Goal: Task Accomplishment & Management: Manage account settings

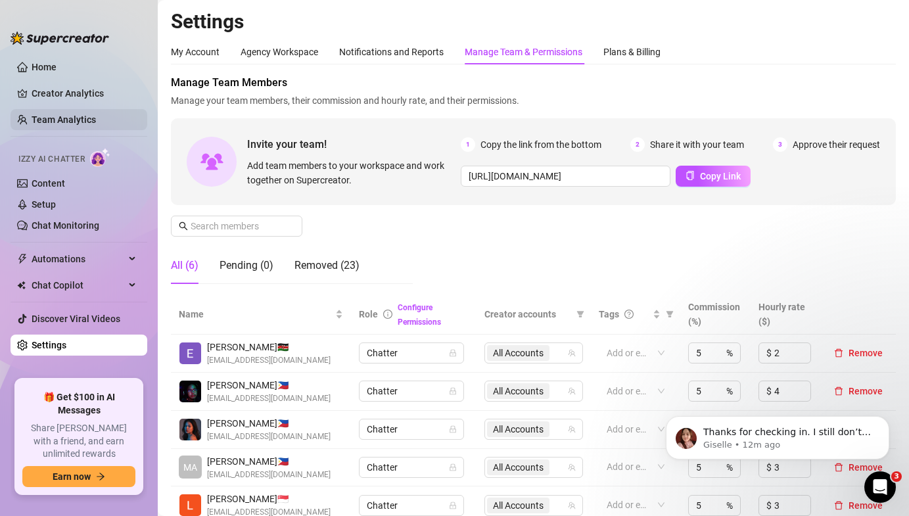
click at [89, 114] on link "Team Analytics" at bounding box center [64, 119] width 64 height 11
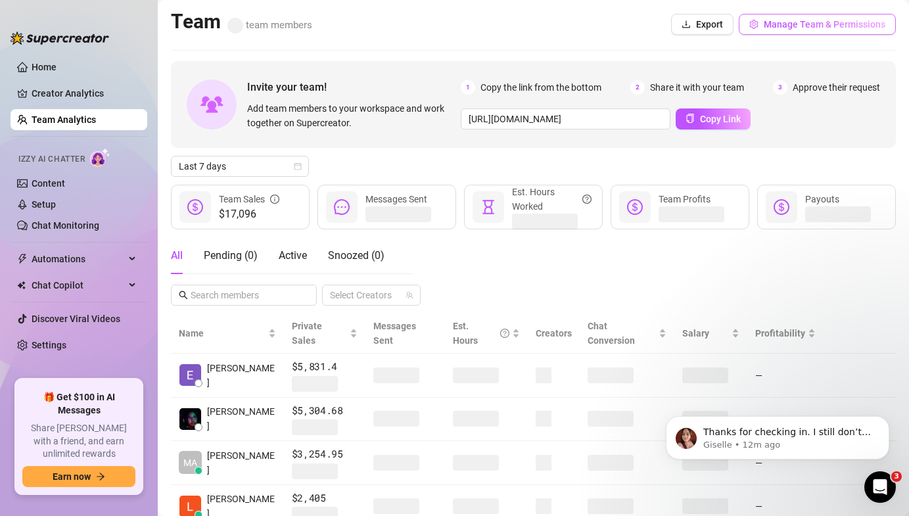
click at [792, 21] on span "Manage Team & Permissions" at bounding box center [825, 24] width 122 height 11
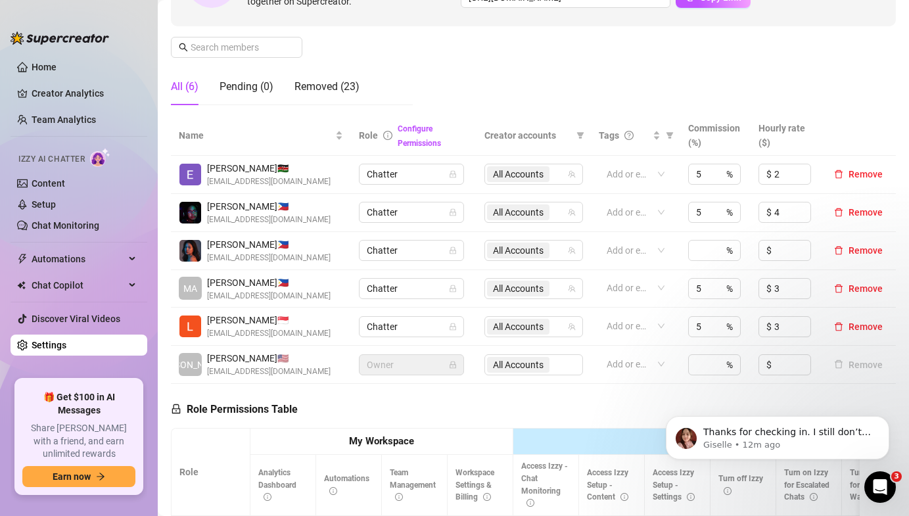
scroll to position [270, 0]
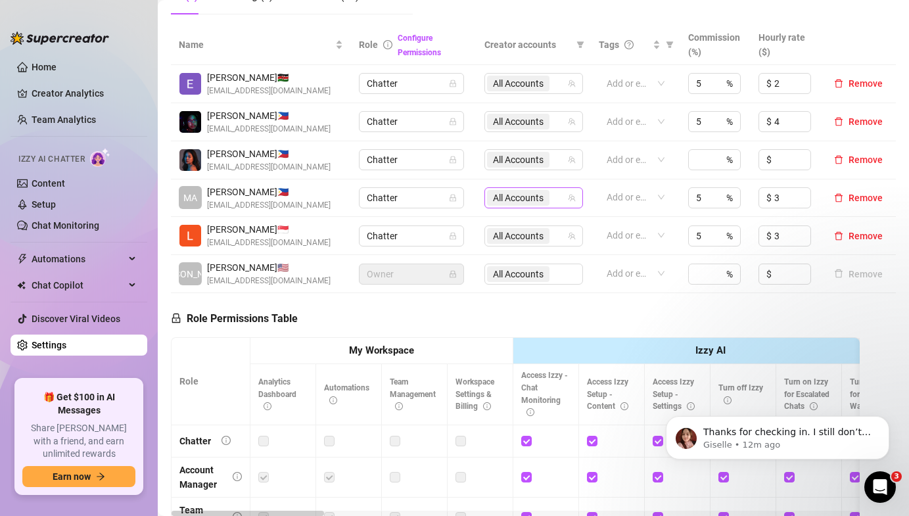
click at [508, 196] on span "All Accounts" at bounding box center [518, 198] width 51 height 14
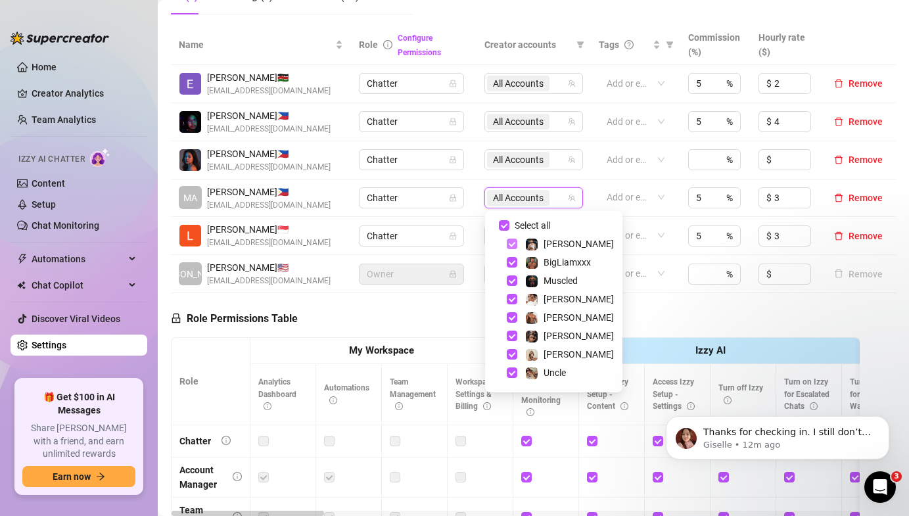
click at [510, 247] on span "Select tree node" at bounding box center [512, 244] width 11 height 11
checkbox input "false"
click at [512, 282] on span "Select tree node" at bounding box center [512, 280] width 11 height 11
click at [513, 320] on span "Select tree node" at bounding box center [512, 317] width 11 height 11
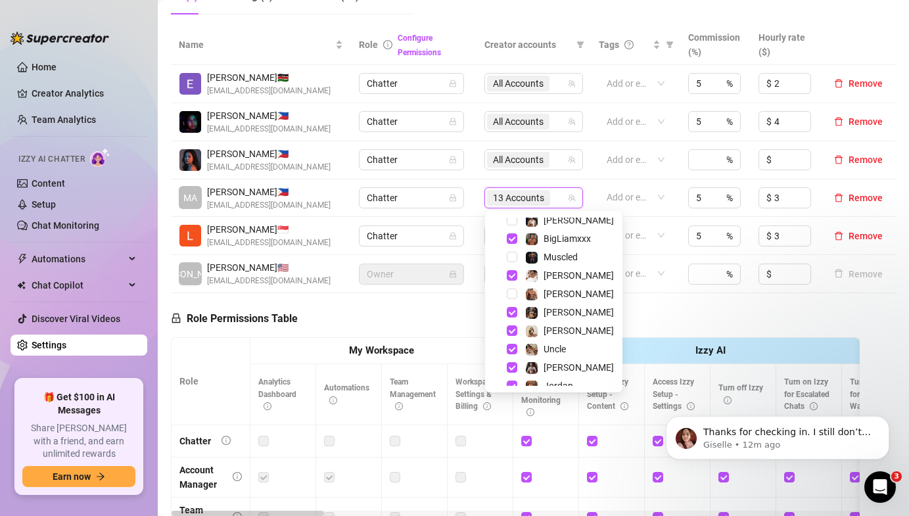
scroll to position [33, 0]
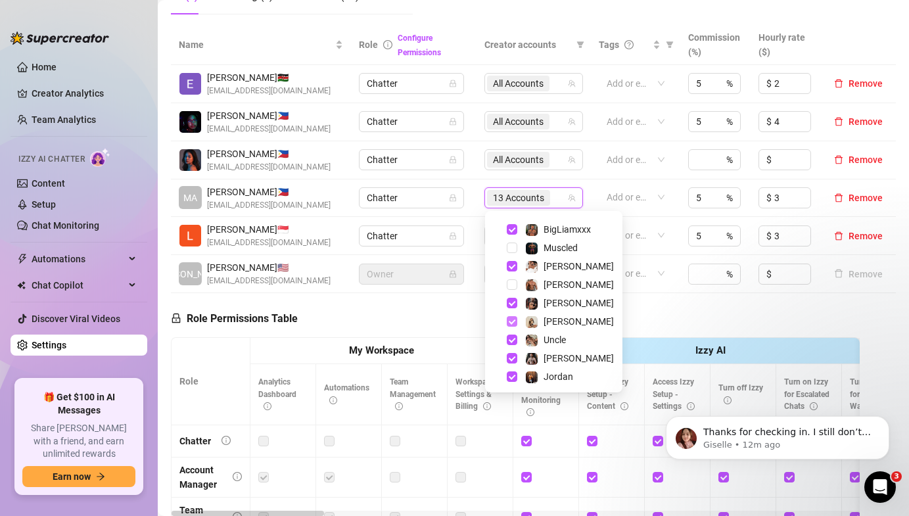
click at [513, 321] on span "Select tree node" at bounding box center [512, 321] width 11 height 11
click at [511, 339] on span "Select tree node" at bounding box center [512, 340] width 11 height 11
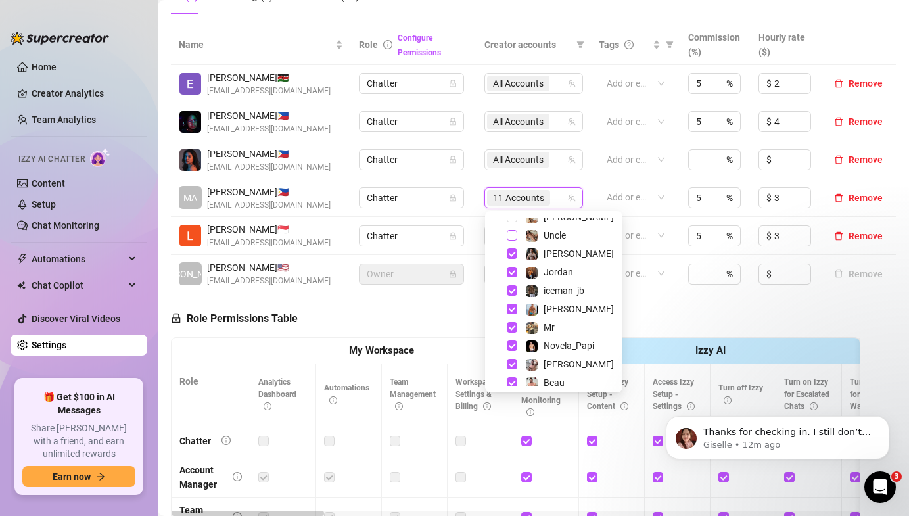
scroll to position [143, 0]
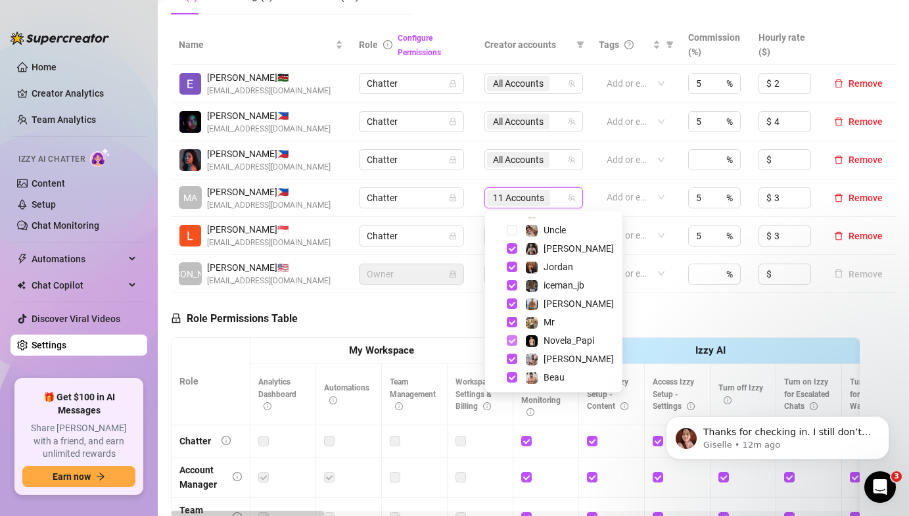
click at [511, 341] on span "Select tree node" at bounding box center [512, 340] width 11 height 11
click at [513, 354] on span "Select tree node" at bounding box center [512, 359] width 11 height 11
click at [513, 376] on span "Select tree node" at bounding box center [512, 377] width 11 height 11
click at [467, 224] on td "Chatter" at bounding box center [414, 236] width 126 height 38
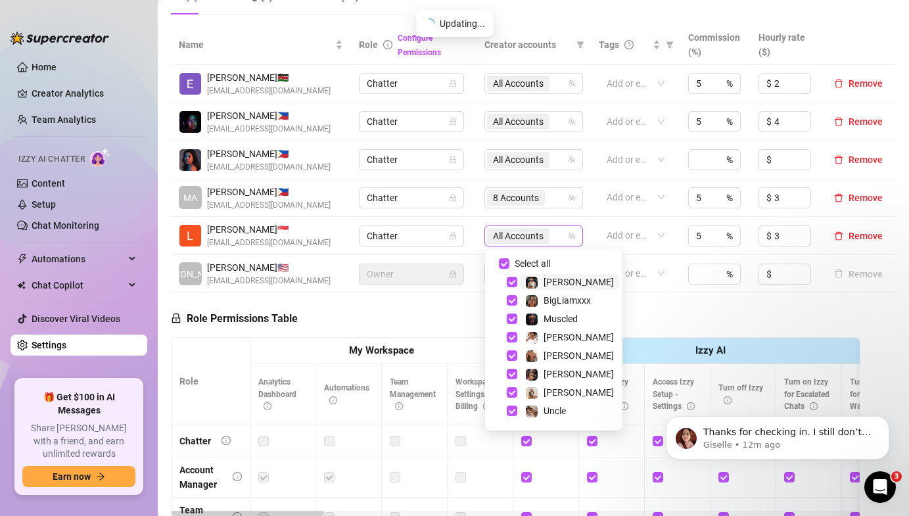
click at [500, 237] on span "All Accounts" at bounding box center [518, 236] width 51 height 14
click at [500, 196] on span "8 Accounts" at bounding box center [516, 198] width 46 height 14
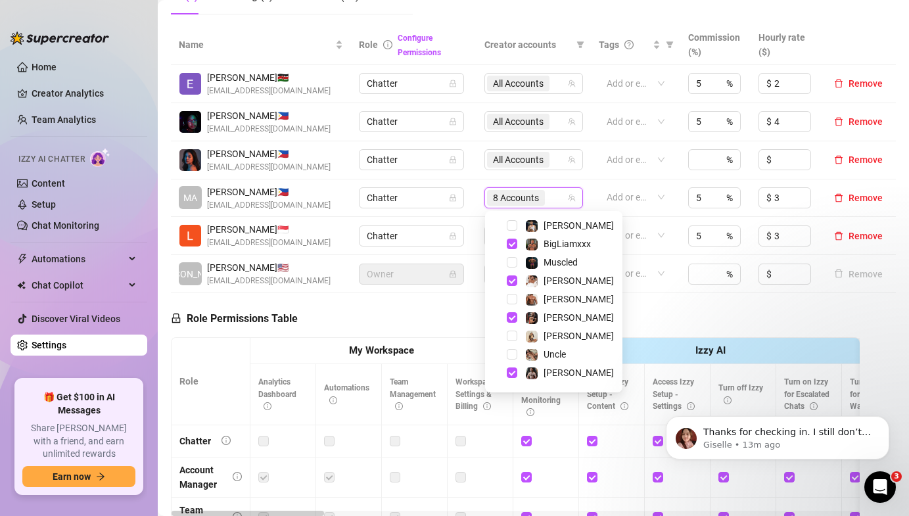
click at [475, 218] on td "Chatter" at bounding box center [414, 236] width 126 height 38
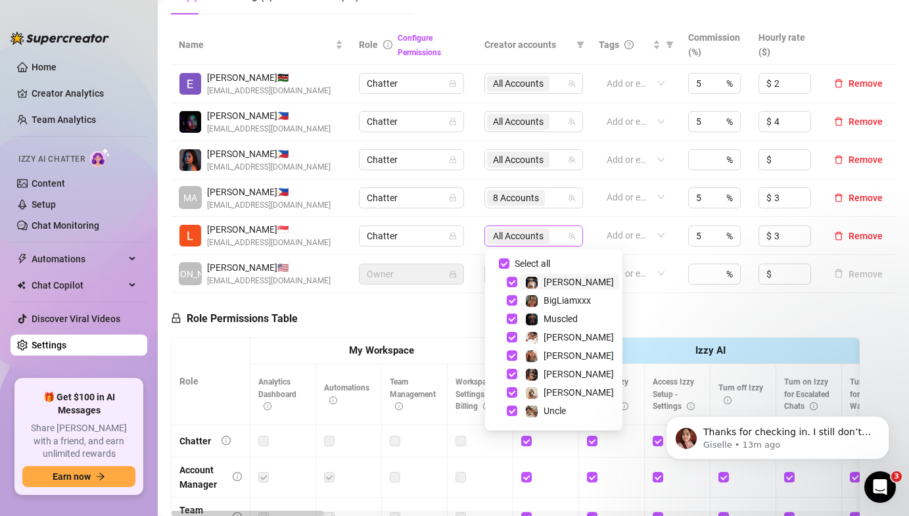
click at [506, 229] on span "All Accounts" at bounding box center [518, 236] width 51 height 14
click at [502, 199] on span "8 Accounts" at bounding box center [516, 198] width 46 height 14
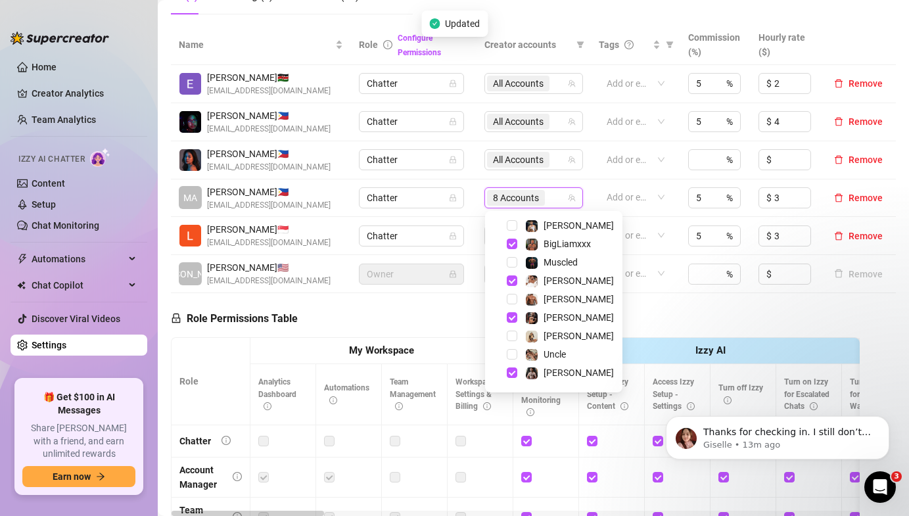
click at [478, 234] on td "All Accounts" at bounding box center [534, 236] width 114 height 38
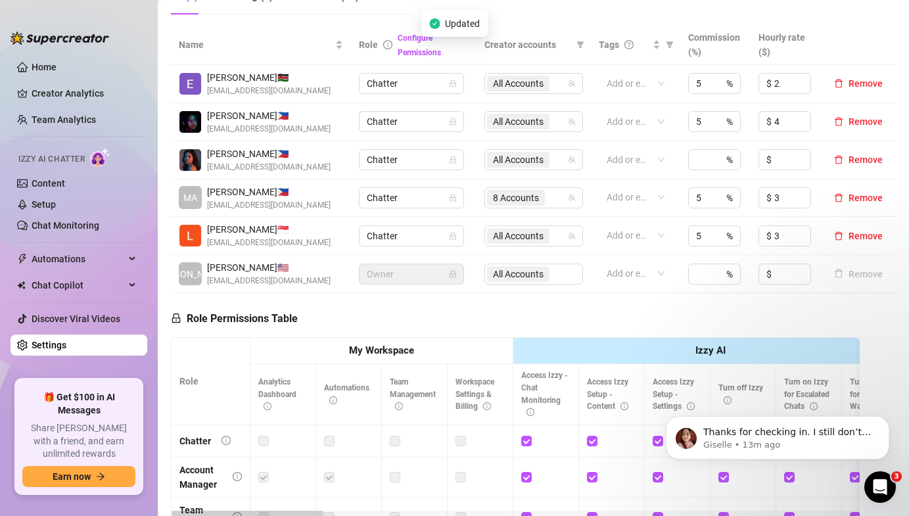
click at [478, 234] on td "All Accounts" at bounding box center [534, 236] width 114 height 38
click at [499, 234] on span "All Accounts" at bounding box center [518, 236] width 51 height 14
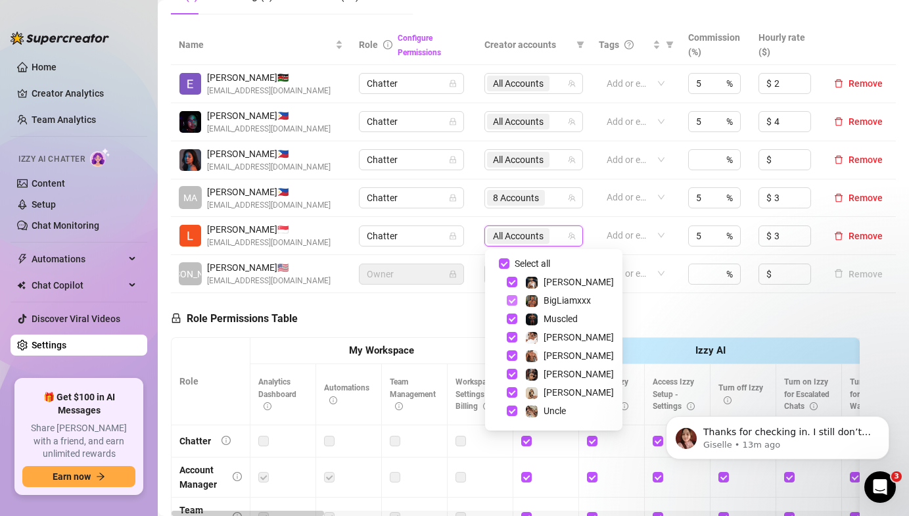
click at [510, 297] on span "Select tree node" at bounding box center [512, 300] width 11 height 11
checkbox input "false"
click at [511, 337] on span "Select tree node" at bounding box center [512, 337] width 11 height 11
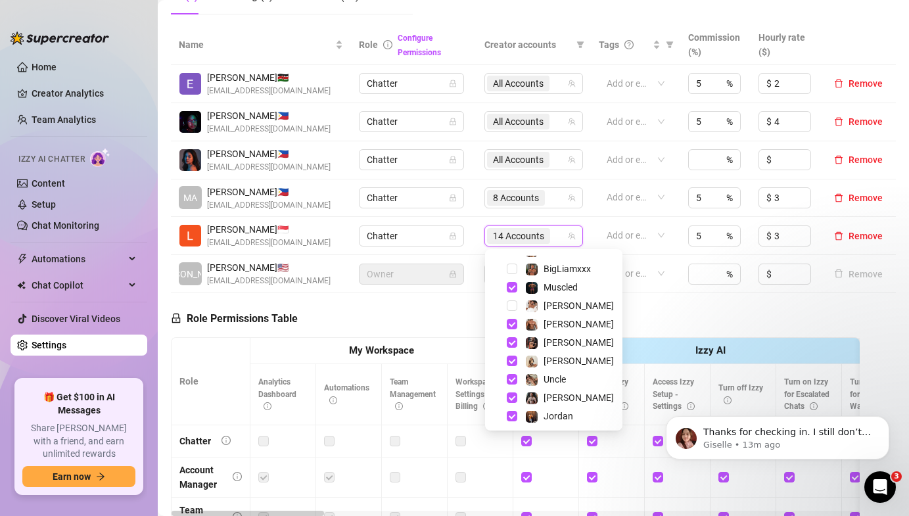
scroll to position [35, 0]
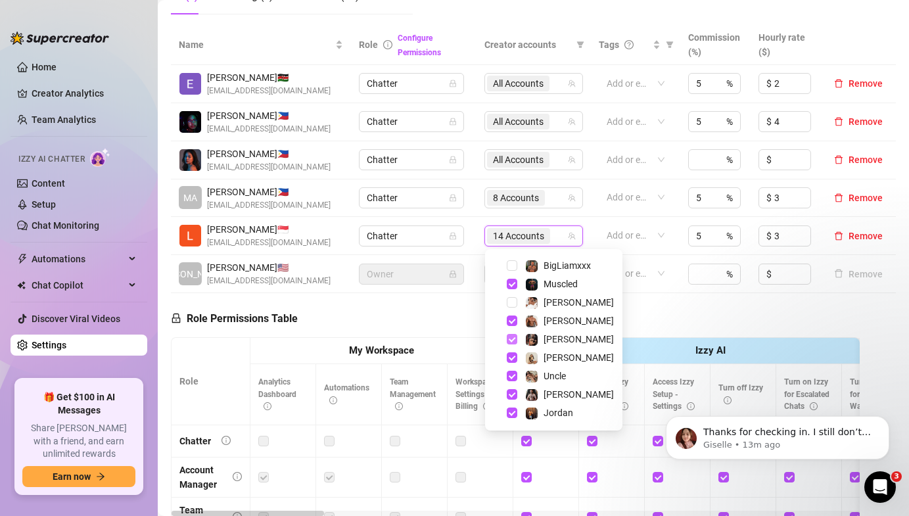
click at [514, 341] on span "Select tree node" at bounding box center [512, 339] width 11 height 11
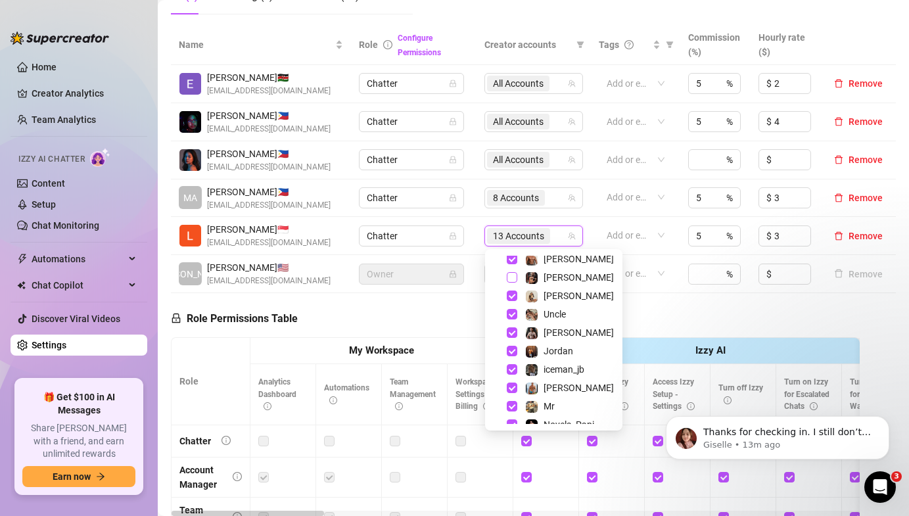
scroll to position [96, 0]
click at [507, 335] on span "Select tree node" at bounding box center [512, 333] width 11 height 11
click at [511, 349] on span "Select tree node" at bounding box center [512, 351] width 11 height 11
click at [514, 371] on span "Select tree node" at bounding box center [512, 370] width 11 height 11
click at [514, 389] on span "Select tree node" at bounding box center [512, 388] width 11 height 11
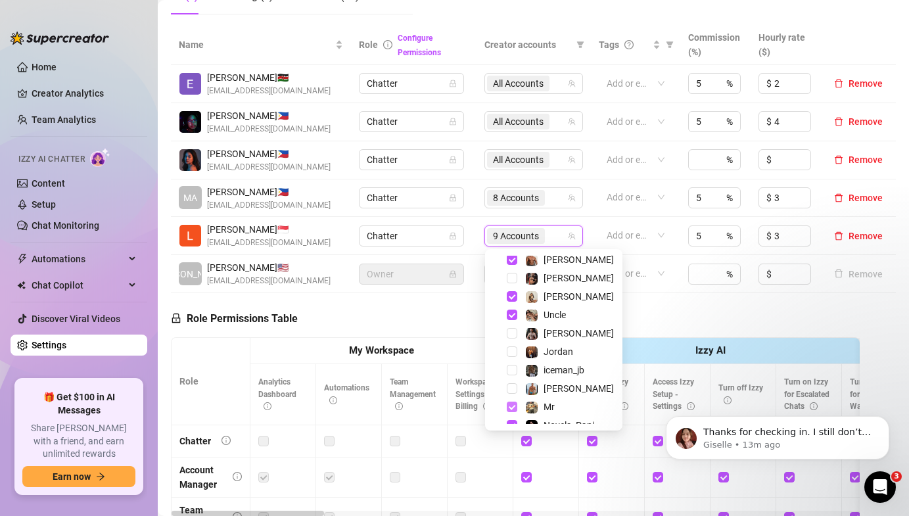
click at [513, 405] on span "Select tree node" at bounding box center [512, 407] width 11 height 11
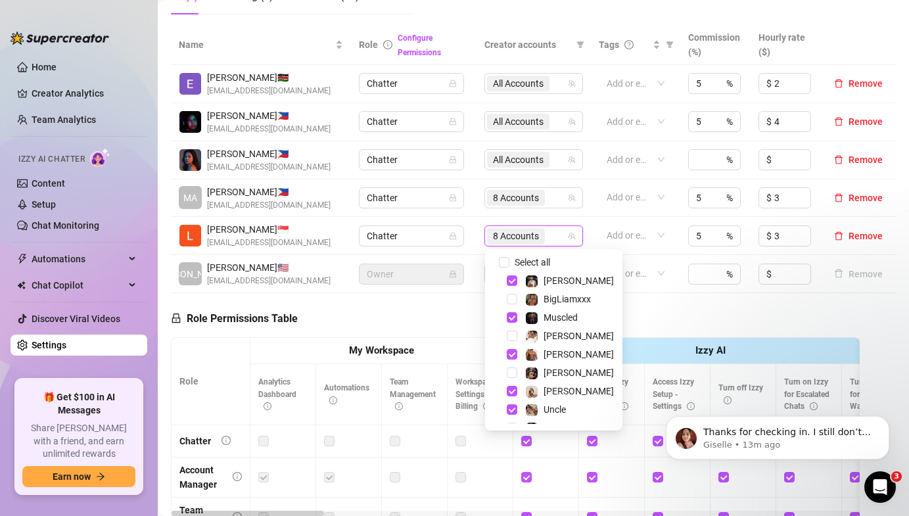
scroll to position [0, 0]
click at [456, 314] on div "Role Permissions Table Role My Workspace Izzy AI OnlyFans Side Menu OnlyFans Ch…" at bounding box center [515, 482] width 689 height 379
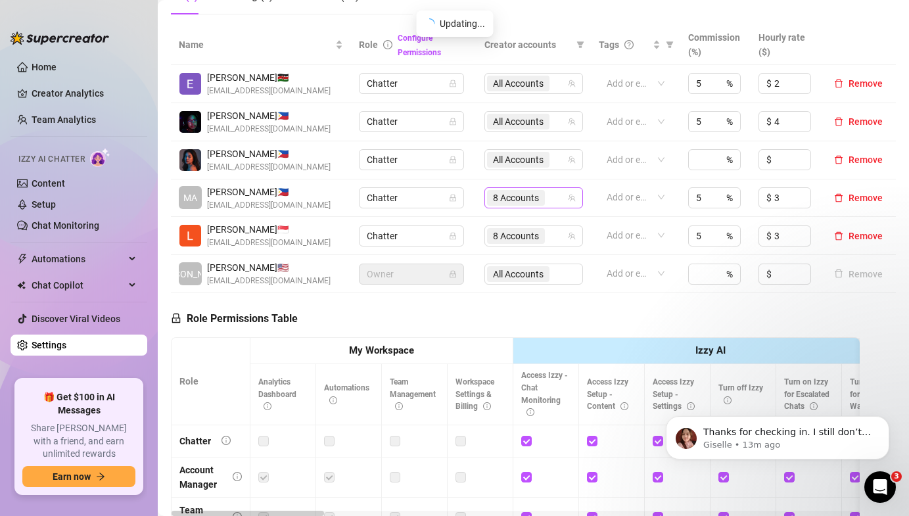
click at [511, 199] on span "8 Accounts" at bounding box center [516, 198] width 46 height 14
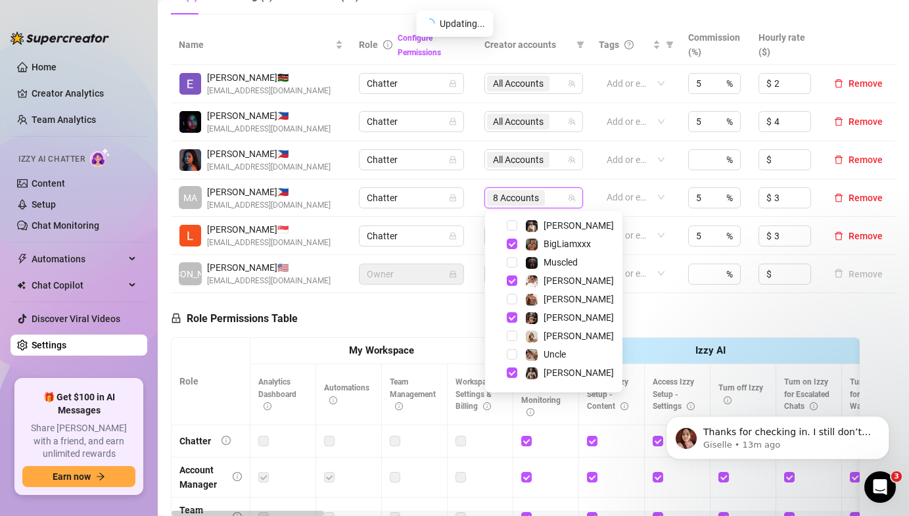
click at [467, 302] on div "Role Permissions Table Role My Workspace Izzy AI OnlyFans Side Menu OnlyFans Ch…" at bounding box center [515, 482] width 689 height 379
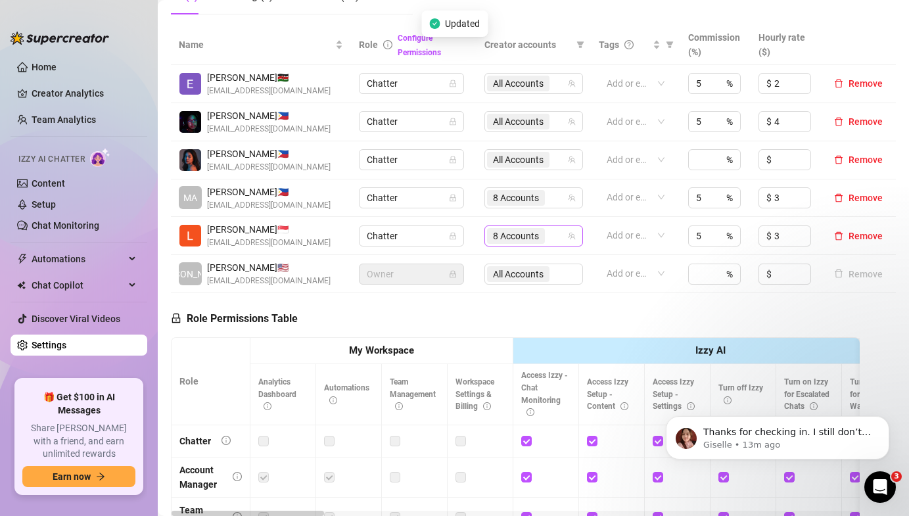
click at [493, 233] on span "8 Accounts" at bounding box center [516, 236] width 46 height 14
click at [515, 196] on span "8 Accounts" at bounding box center [516, 198] width 46 height 14
click at [479, 306] on div "Role Permissions Table Role My Workspace Izzy AI OnlyFans Side Menu OnlyFans Ch…" at bounding box center [515, 482] width 689 height 379
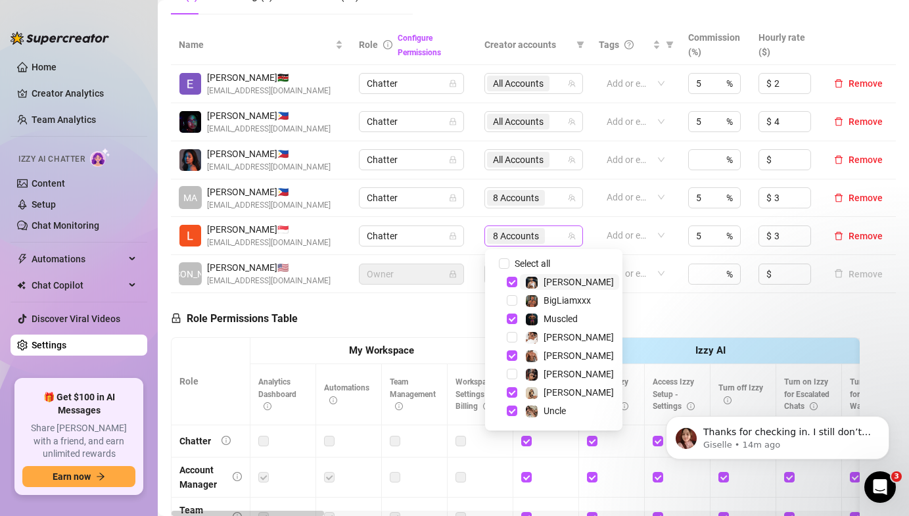
click at [503, 242] on span "8 Accounts" at bounding box center [516, 236] width 46 height 14
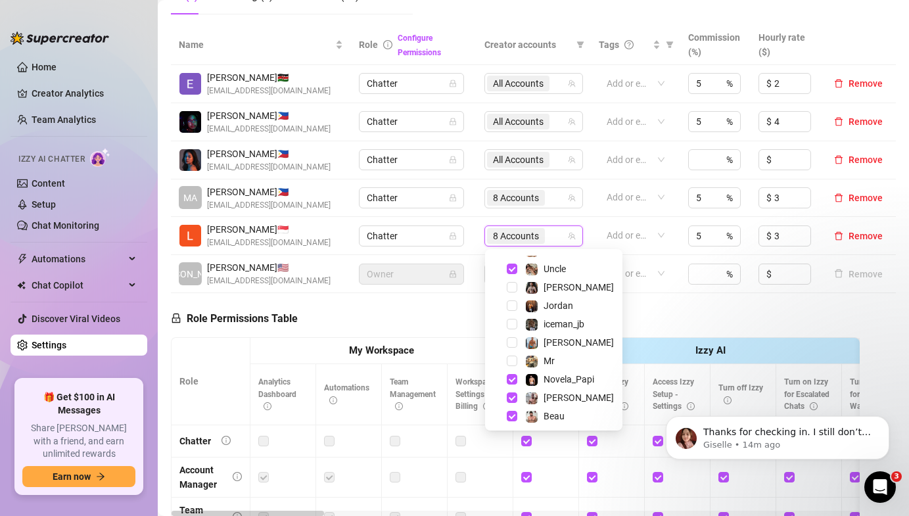
scroll to position [145, 0]
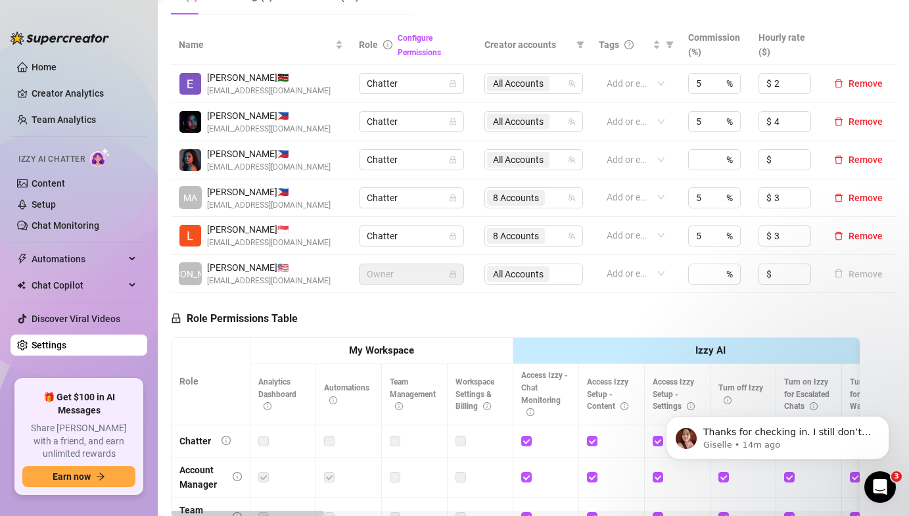
click at [435, 325] on div "Role Permissions Table Role My Workspace Izzy AI OnlyFans Side Menu OnlyFans Ch…" at bounding box center [515, 482] width 689 height 379
